Goal: Transaction & Acquisition: Purchase product/service

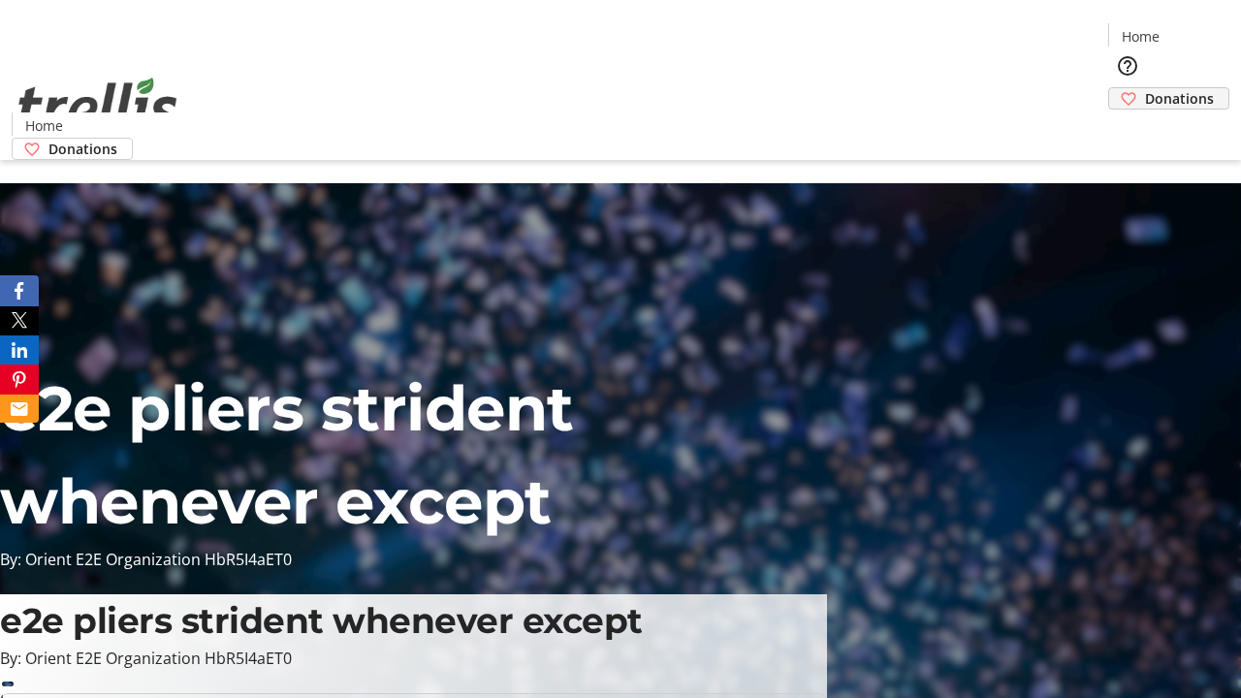
click at [1145, 88] on span "Donations" at bounding box center [1179, 98] width 69 height 20
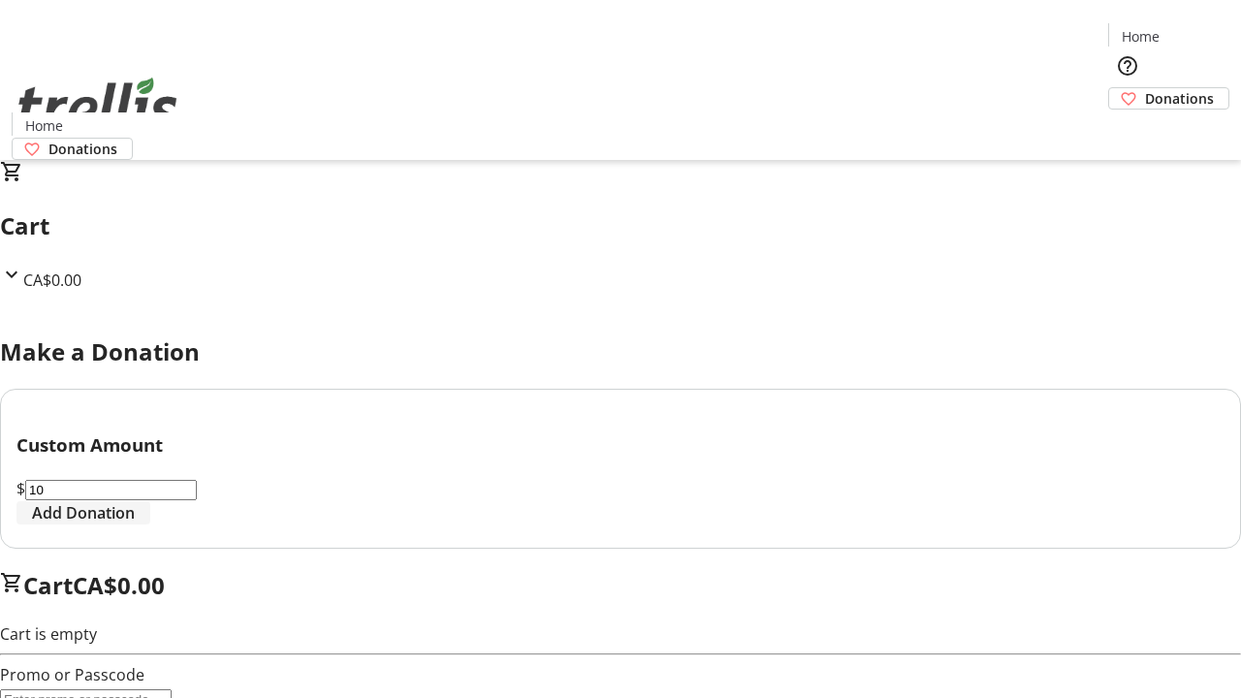
click at [135, 524] on span "Add Donation" at bounding box center [83, 512] width 103 height 23
